Goal: Task Accomplishment & Management: Use online tool/utility

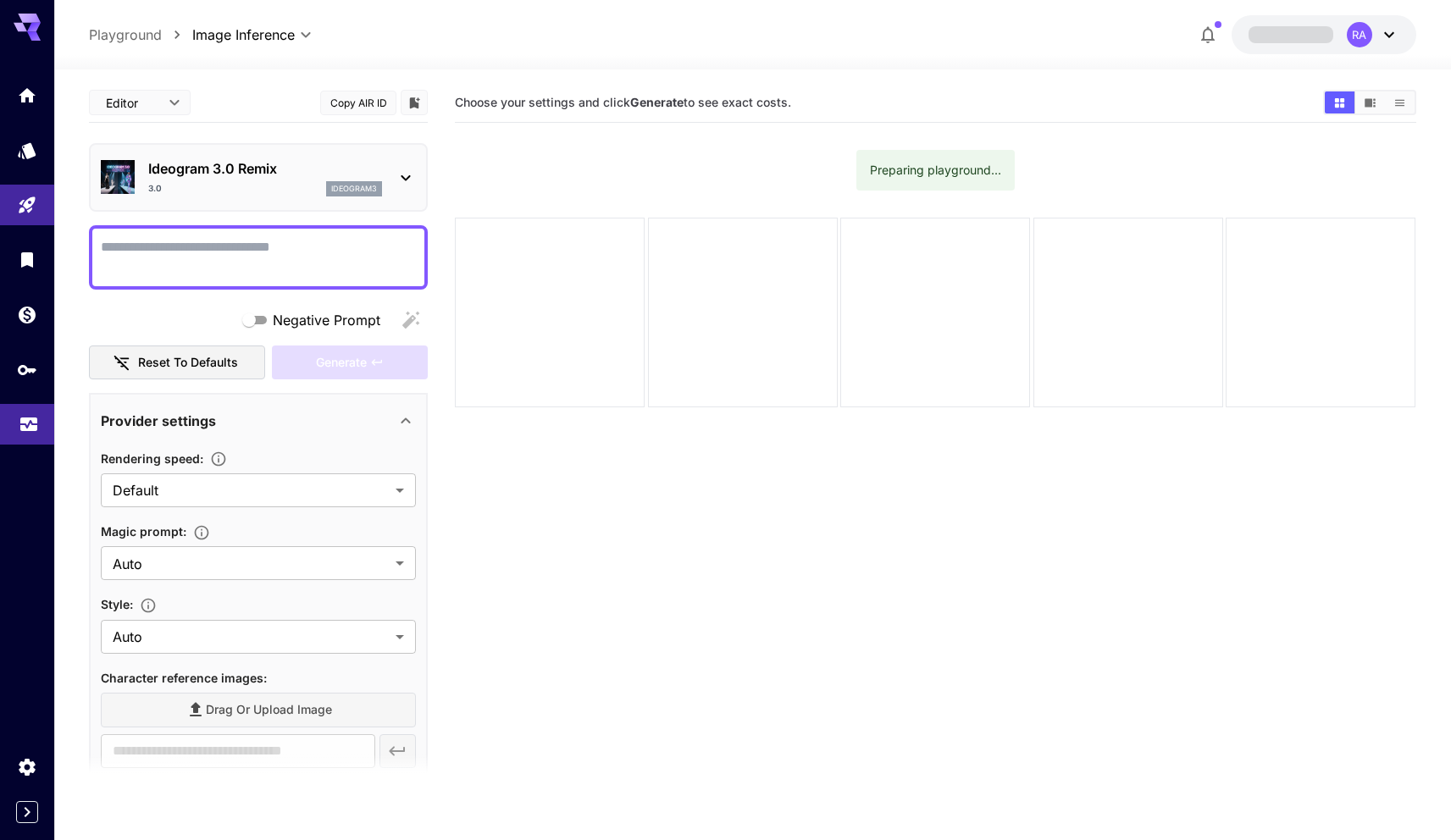
click at [34, 429] on icon "Usage" at bounding box center [28, 419] width 20 height 20
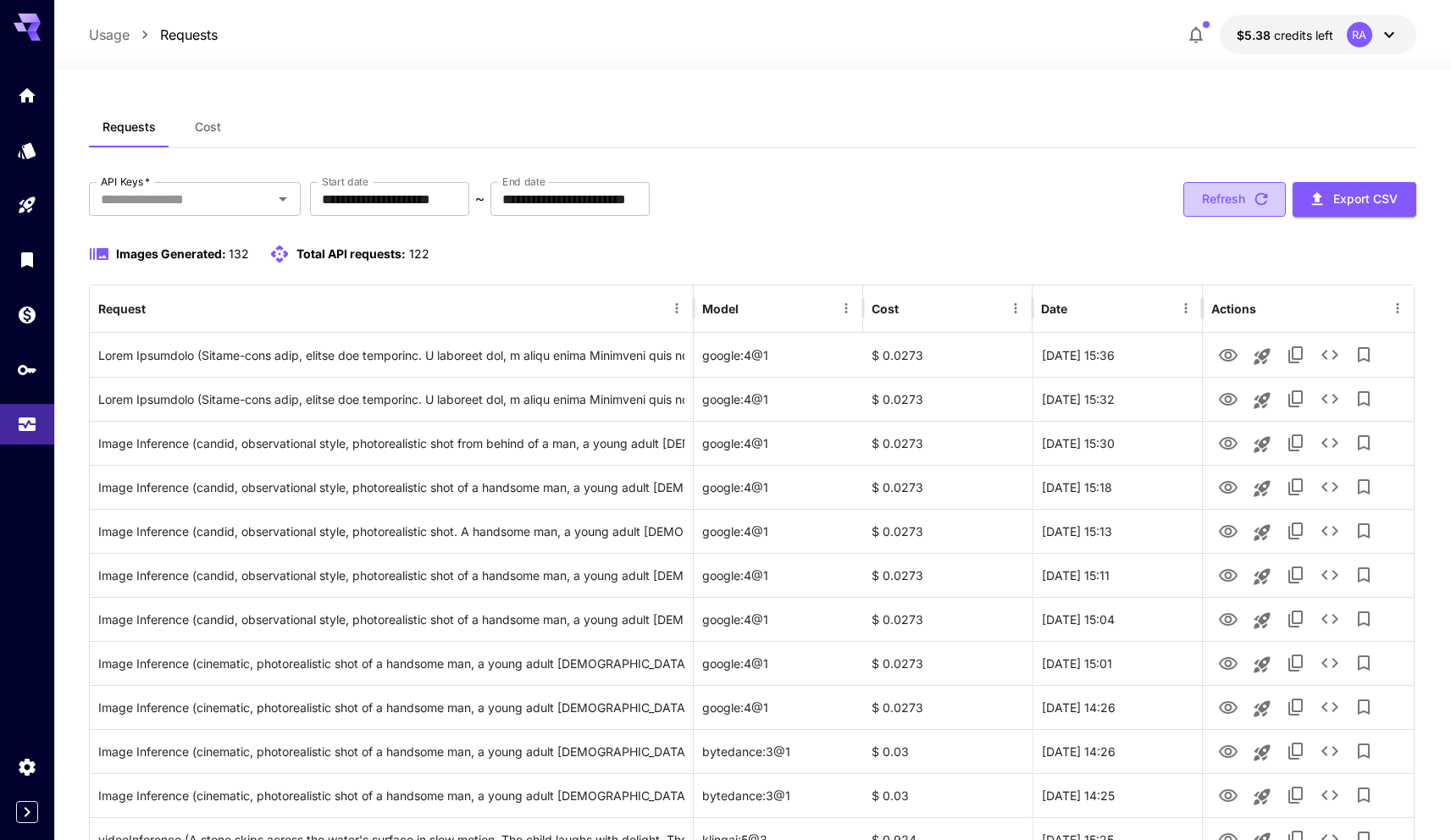
click at [1225, 188] on button "Refresh" at bounding box center [1235, 199] width 103 height 35
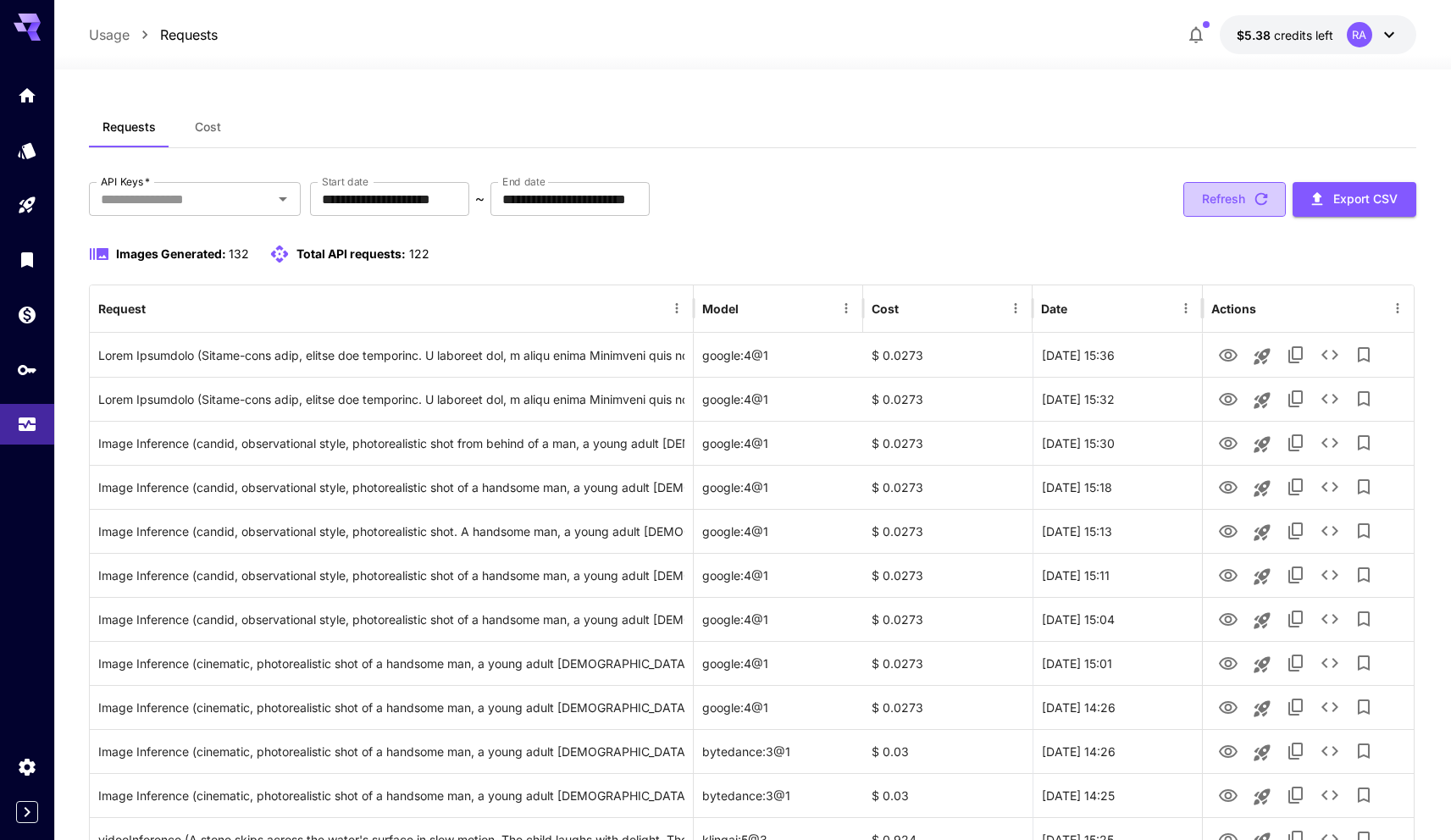
click at [1235, 210] on button "Refresh" at bounding box center [1235, 199] width 103 height 35
click at [1234, 198] on button "Refresh" at bounding box center [1235, 199] width 103 height 35
click at [1147, 117] on div "Requests Cost" at bounding box center [753, 127] width 1327 height 41
click at [1234, 188] on button "Refresh" at bounding box center [1235, 199] width 103 height 35
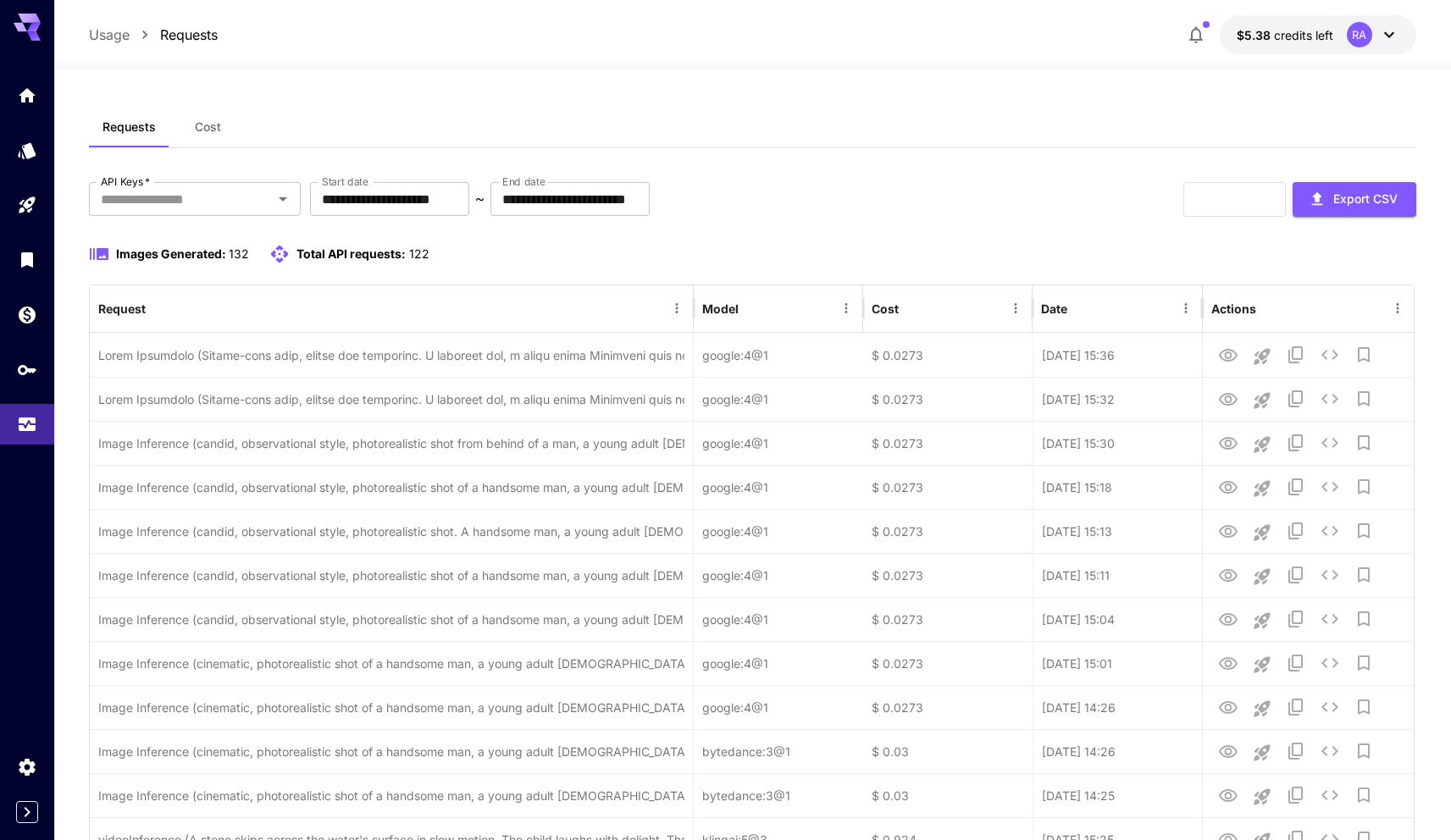
click at [1091, 188] on div "**********" at bounding box center [753, 199] width 1327 height 35
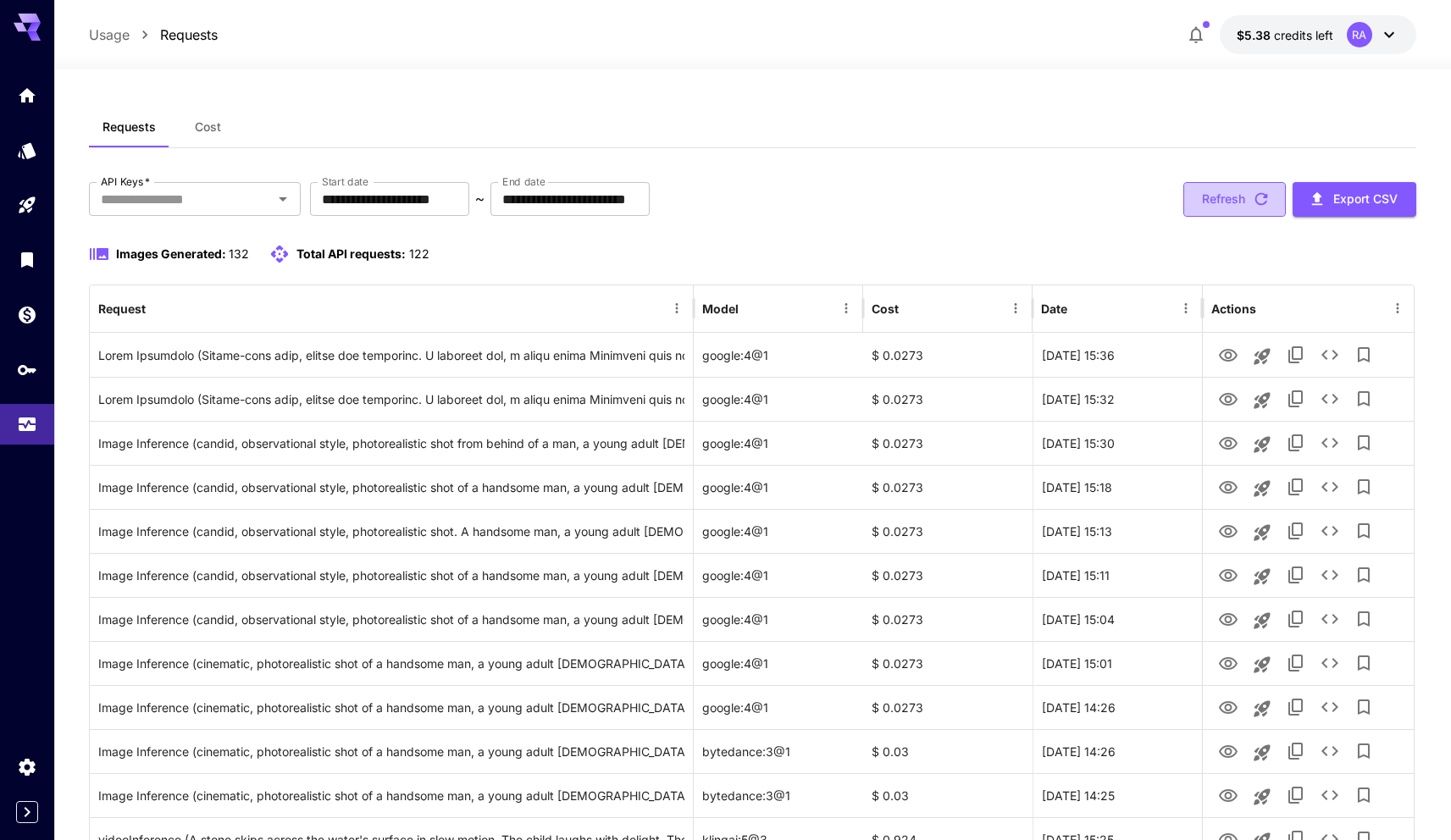
click at [1223, 197] on button "Refresh" at bounding box center [1235, 199] width 103 height 35
click at [1128, 206] on div "**********" at bounding box center [753, 199] width 1327 height 35
click at [1235, 208] on button "Refresh" at bounding box center [1235, 199] width 103 height 35
click at [1218, 198] on button "Refresh" at bounding box center [1235, 199] width 103 height 35
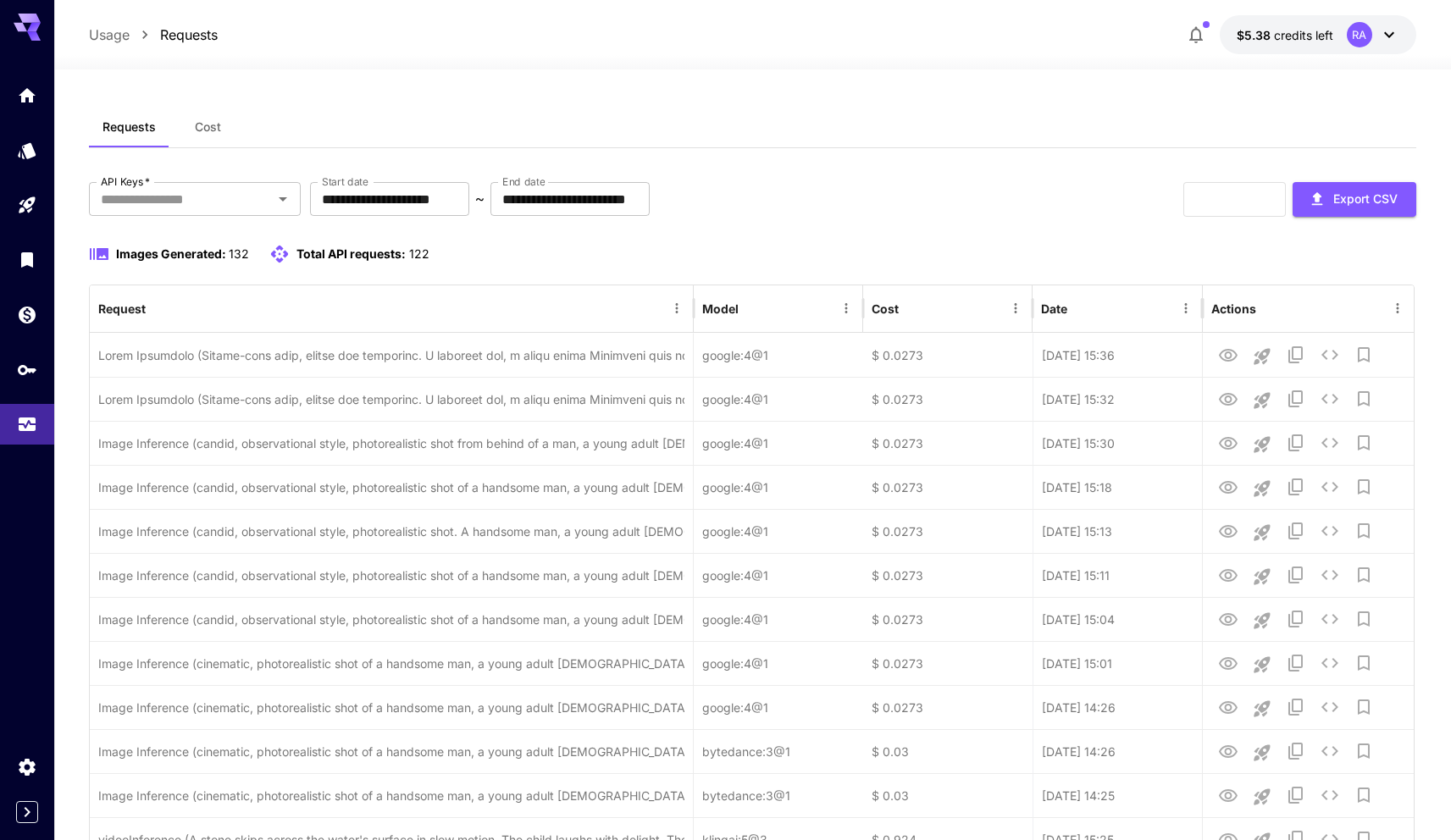
click at [1085, 212] on div "**********" at bounding box center [753, 199] width 1327 height 35
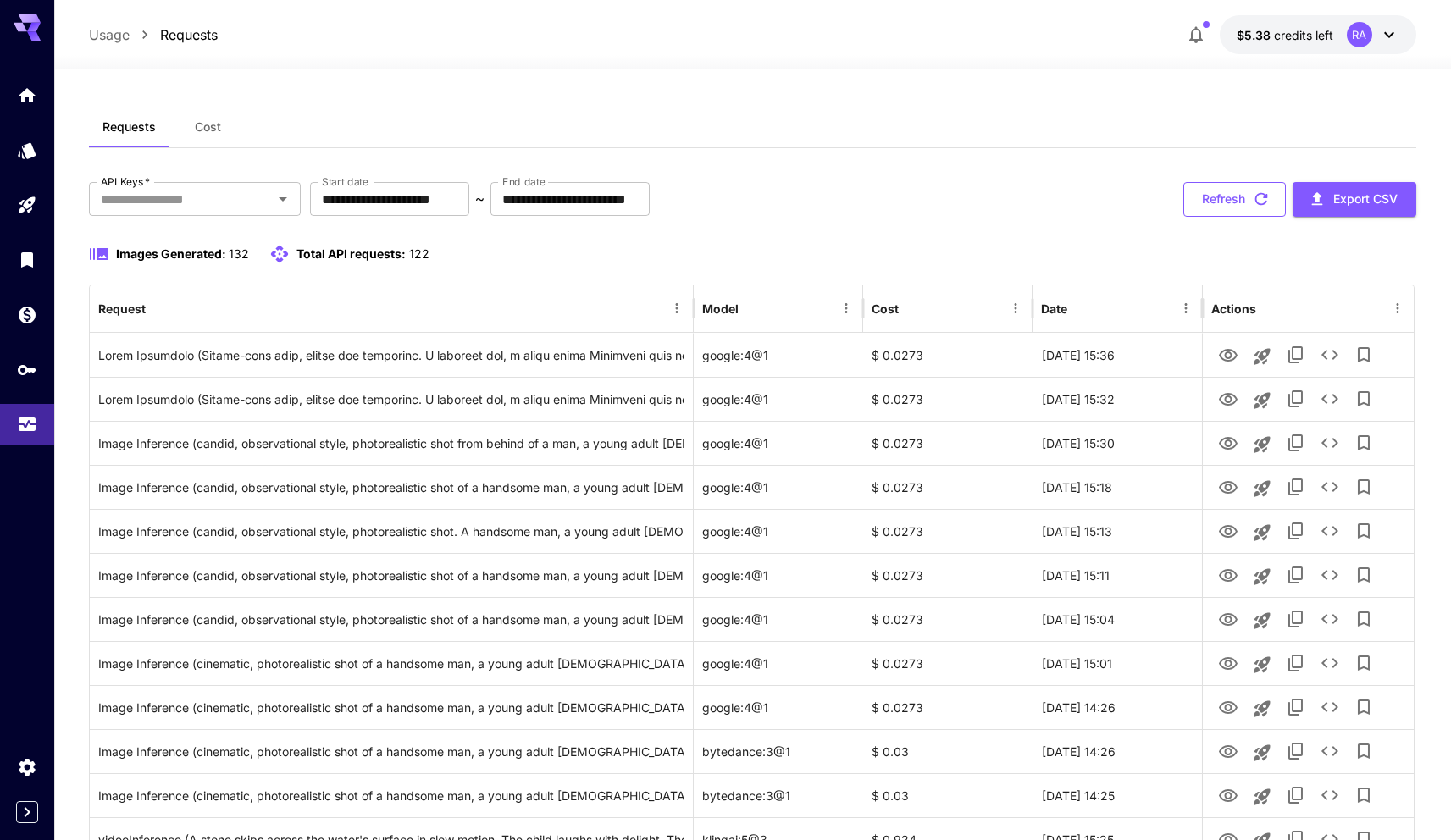
click at [1240, 193] on button "Refresh" at bounding box center [1235, 199] width 103 height 35
click at [1221, 209] on button "Refresh" at bounding box center [1235, 199] width 103 height 35
click at [1216, 197] on button "Refresh" at bounding box center [1235, 199] width 103 height 35
click at [1207, 188] on button "Refresh" at bounding box center [1235, 199] width 103 height 35
click at [1218, 206] on button "Refresh" at bounding box center [1235, 199] width 103 height 35
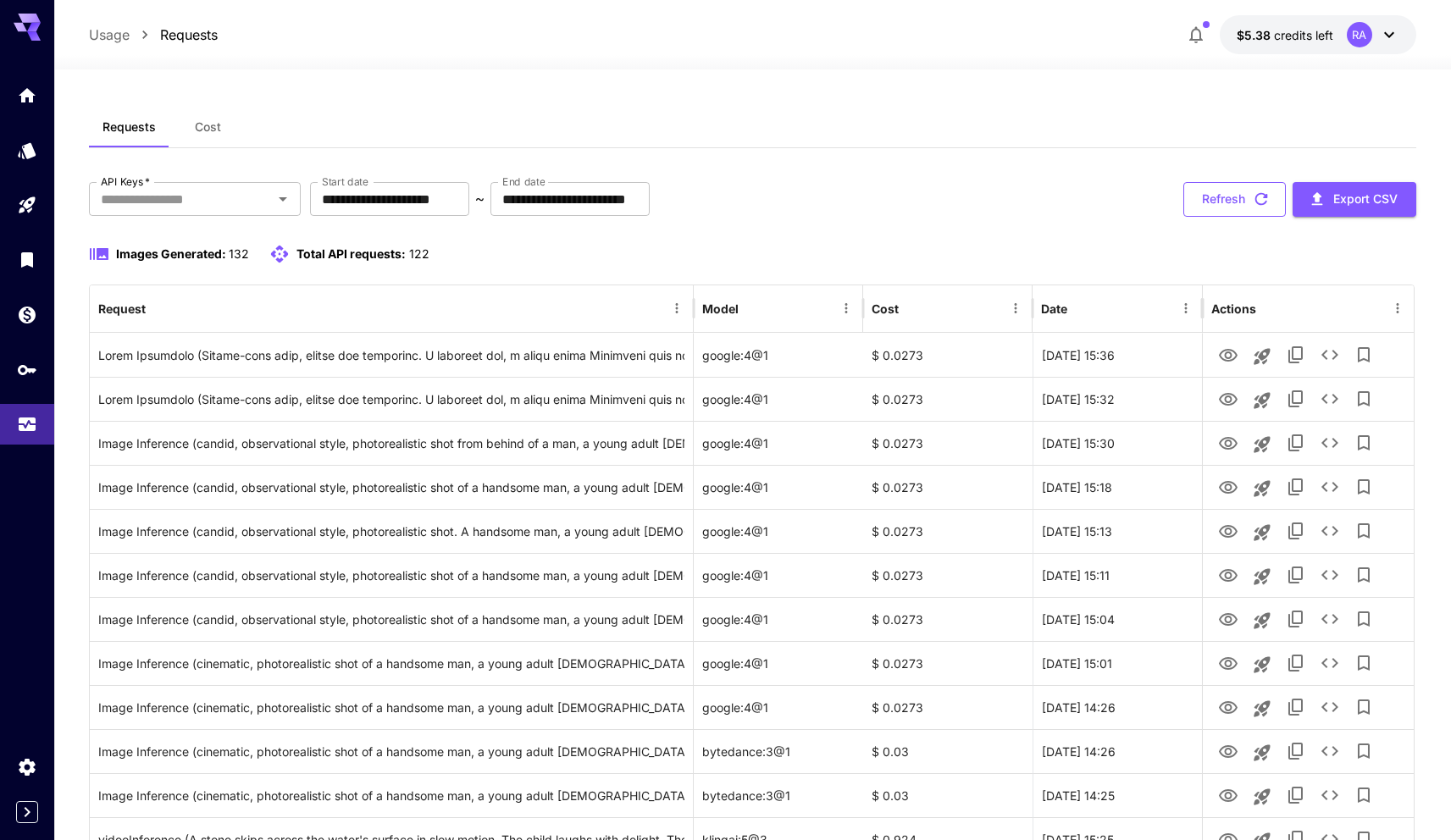
click at [1223, 194] on button "Refresh" at bounding box center [1235, 199] width 103 height 35
click at [1233, 206] on button "Refresh" at bounding box center [1235, 199] width 103 height 35
click at [1232, 207] on button "Refresh" at bounding box center [1235, 199] width 103 height 35
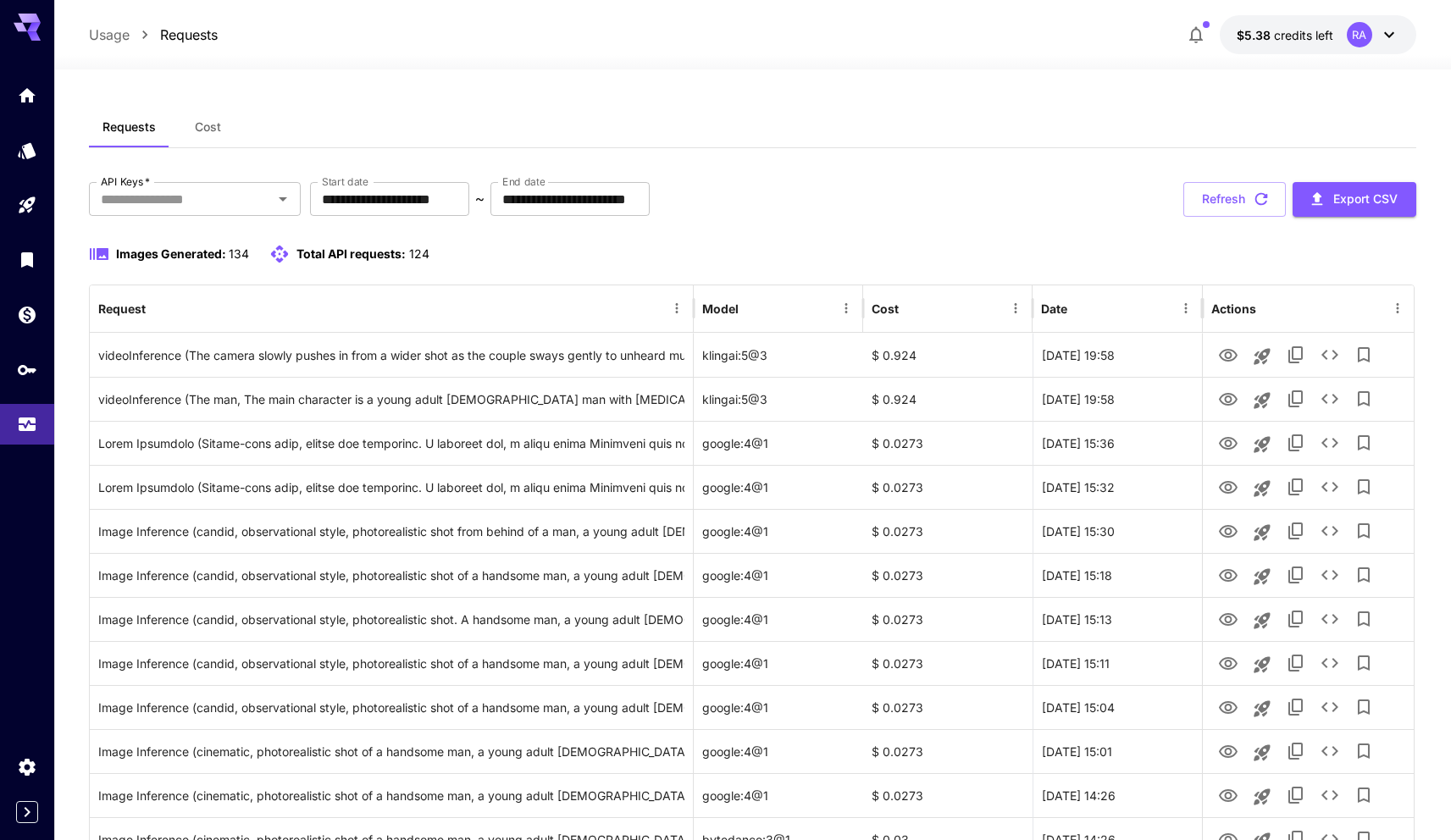
click at [1232, 207] on button "Refresh" at bounding box center [1235, 199] width 103 height 35
click at [1232, 208] on button "Refresh" at bounding box center [1235, 199] width 103 height 35
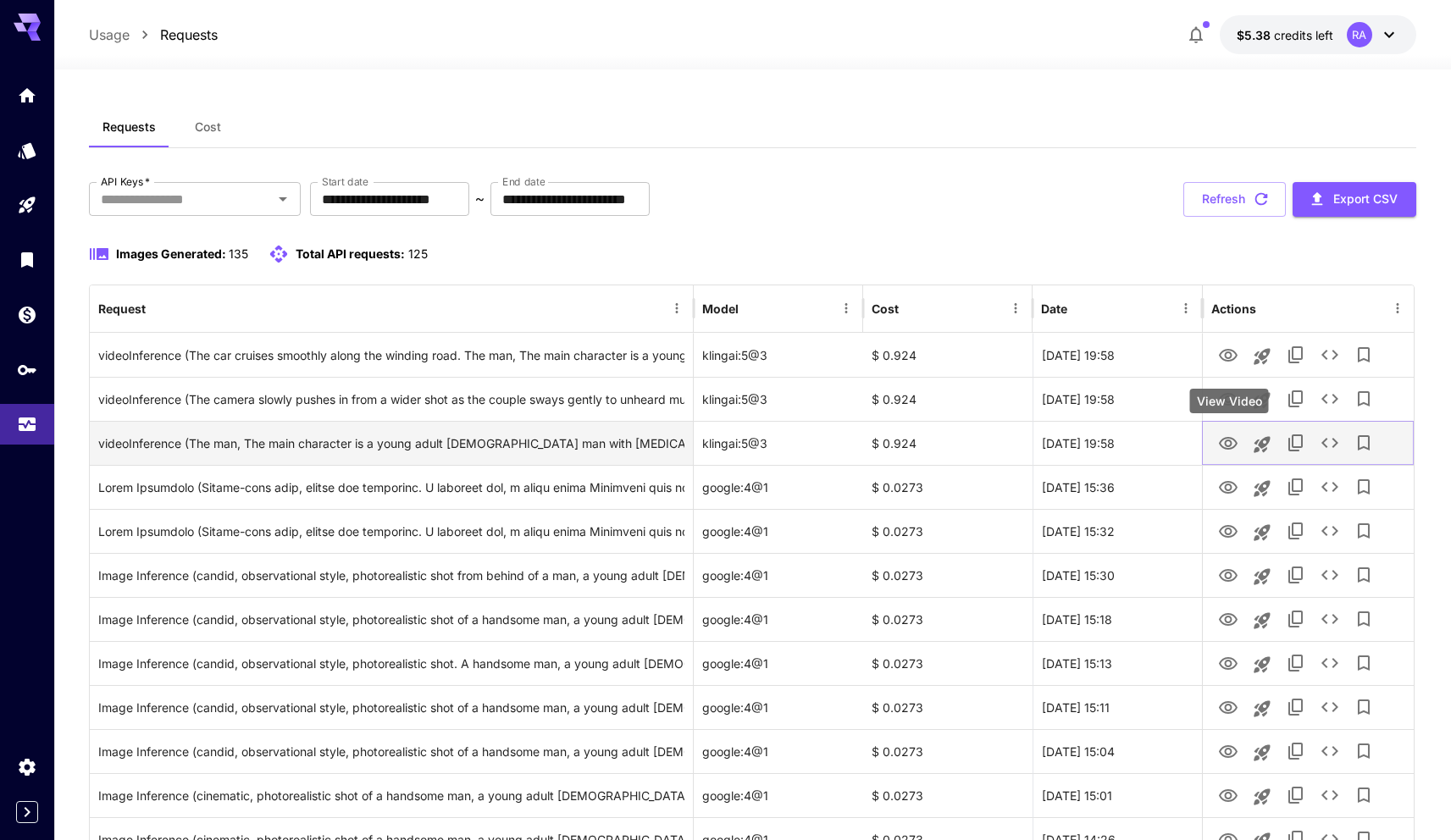
click at [1225, 437] on icon "View Video" at bounding box center [1229, 444] width 20 height 20
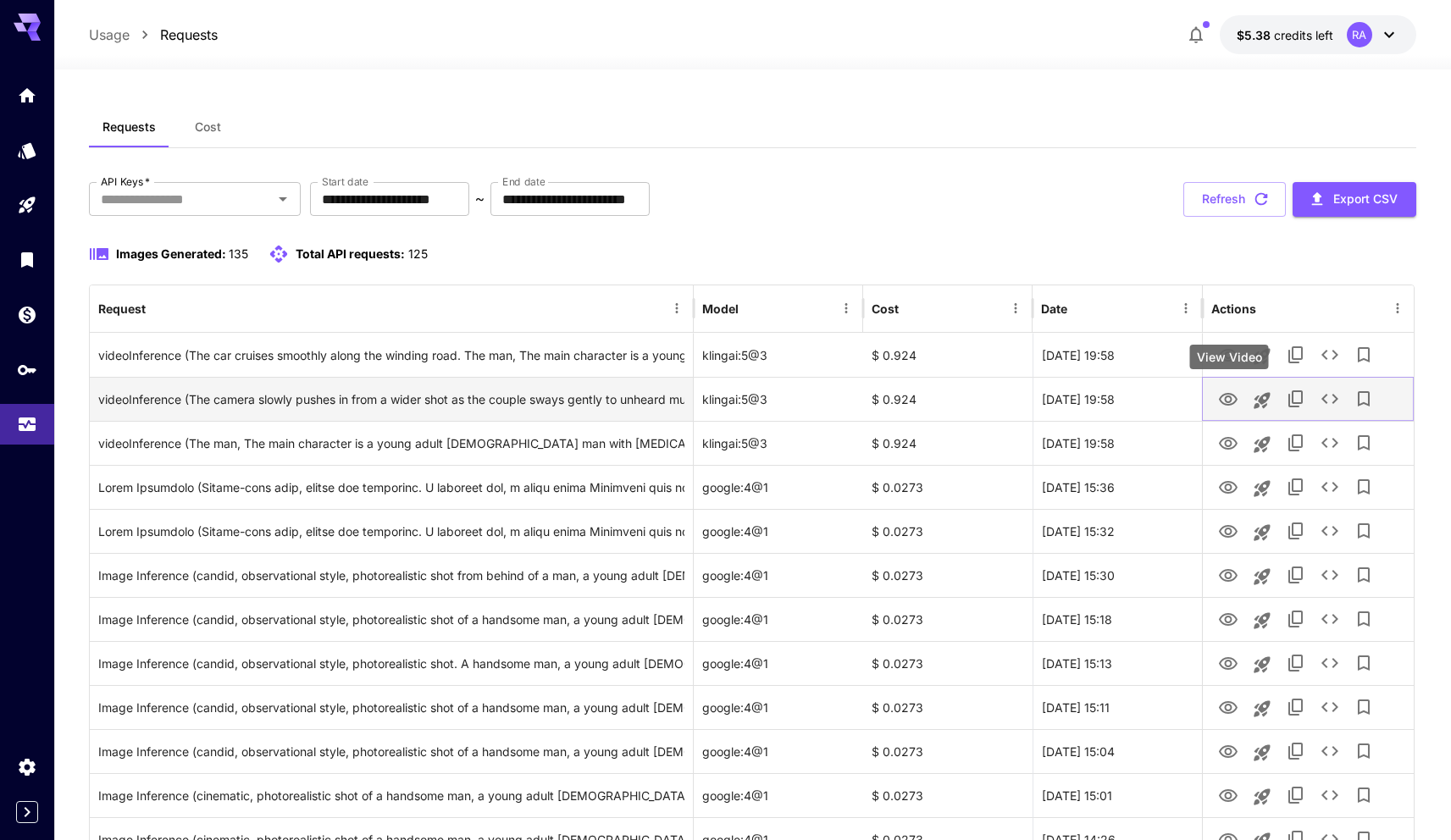
click at [1227, 397] on icon "View Video" at bounding box center [1229, 400] width 20 height 20
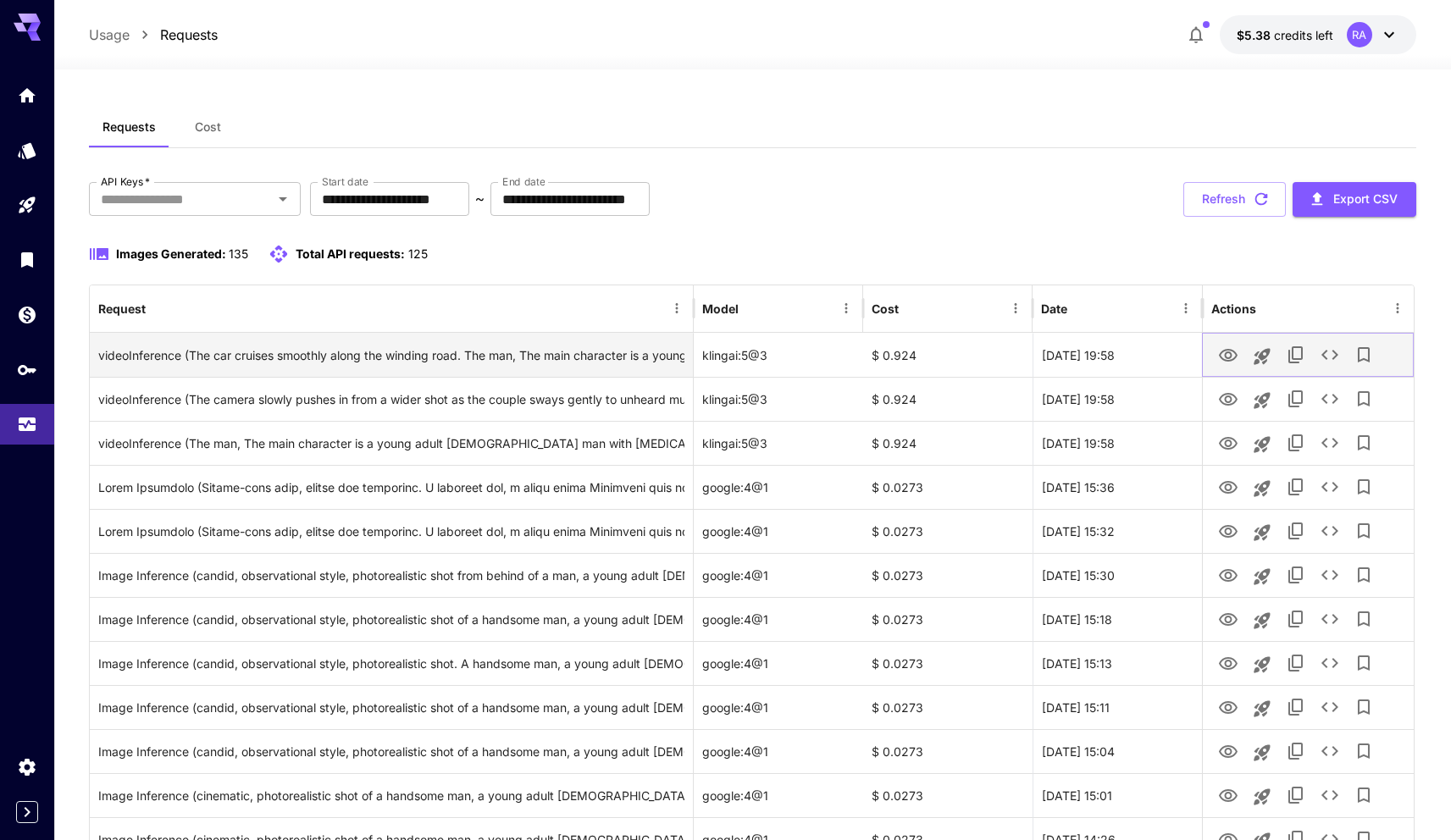
click at [1228, 353] on icon "View Video" at bounding box center [1229, 356] width 20 height 20
